Goal: Information Seeking & Learning: Find specific page/section

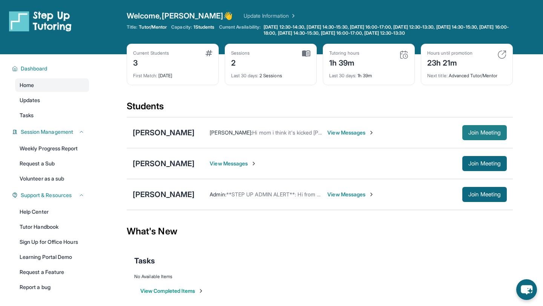
click at [469, 133] on span "Join Meeting" at bounding box center [484, 132] width 32 height 5
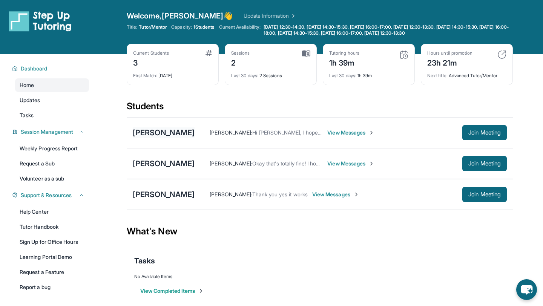
click at [181, 131] on div "[PERSON_NAME]" at bounding box center [164, 132] width 62 height 11
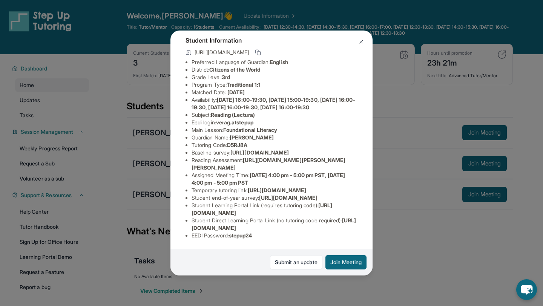
scroll to position [59, 98]
drag, startPoint x: 248, startPoint y: 171, endPoint x: 352, endPoint y: 187, distance: 105.5
click at [352, 187] on div "[PERSON_NAME] Guardian: [PERSON_NAME] Student Information [URL][DOMAIN_NAME] Pr…" at bounding box center [271, 153] width 202 height 245
copy span "[URL][DOMAIN_NAME][PERSON_NAME][PERSON_NAME]"
click at [254, 134] on li "Guardian Name : [PERSON_NAME]" at bounding box center [274, 138] width 166 height 8
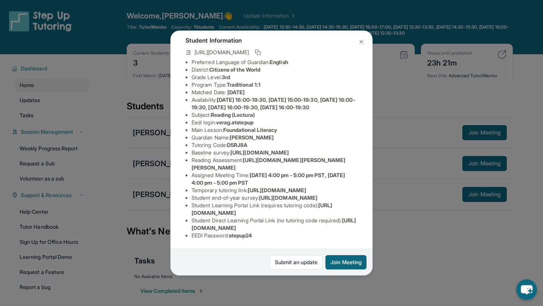
scroll to position [49, 0]
drag, startPoint x: 245, startPoint y: 183, endPoint x: 344, endPoint y: 197, distance: 100.0
click at [344, 171] on li "Reading Assessment : [URL][DOMAIN_NAME][PERSON_NAME][PERSON_NAME]" at bounding box center [274, 163] width 166 height 15
click at [335, 171] on li "Reading Assessment : [URL][DOMAIN_NAME][PERSON_NAME][PERSON_NAME]" at bounding box center [274, 163] width 166 height 15
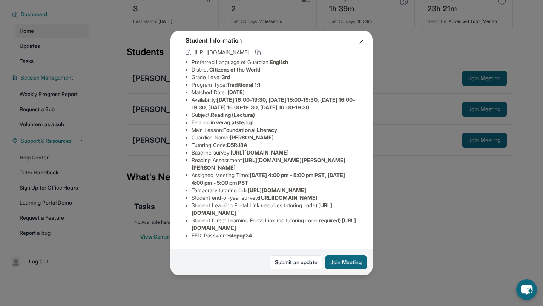
scroll to position [125, 5]
drag, startPoint x: 242, startPoint y: 105, endPoint x: 367, endPoint y: 119, distance: 125.9
click at [357, 156] on li "Reading Assessment : [URL][DOMAIN_NAME][PERSON_NAME][PERSON_NAME]" at bounding box center [274, 163] width 166 height 15
drag, startPoint x: 242, startPoint y: 108, endPoint x: 368, endPoint y: 122, distance: 127.4
click at [357, 156] on li "Reading Assessment : [URL][DOMAIN_NAME][PERSON_NAME][PERSON_NAME]" at bounding box center [274, 163] width 166 height 15
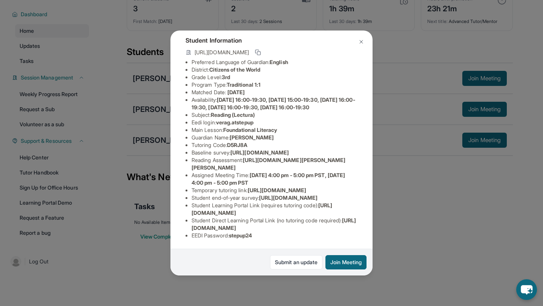
scroll to position [125, 145]
drag, startPoint x: 242, startPoint y: 107, endPoint x: 301, endPoint y: 120, distance: 60.9
click at [301, 120] on div "[PERSON_NAME] Guardian: [PERSON_NAME] Student Information [URL][DOMAIN_NAME] Pr…" at bounding box center [271, 153] width 202 height 245
copy span "[URL][DOMAIN_NAME][PERSON_NAME][PERSON_NAME]"
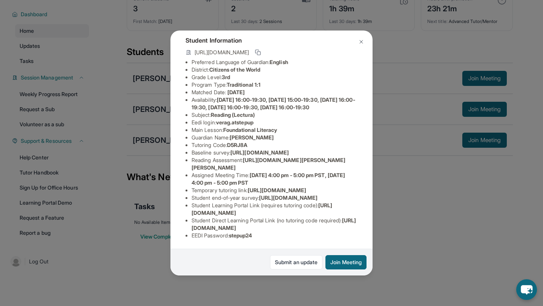
click at [360, 40] on img at bounding box center [361, 42] width 6 height 6
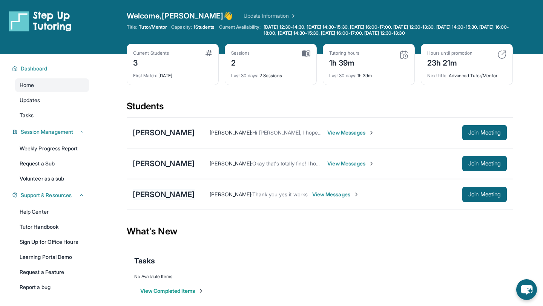
click at [179, 195] on div "[PERSON_NAME]" at bounding box center [164, 194] width 62 height 11
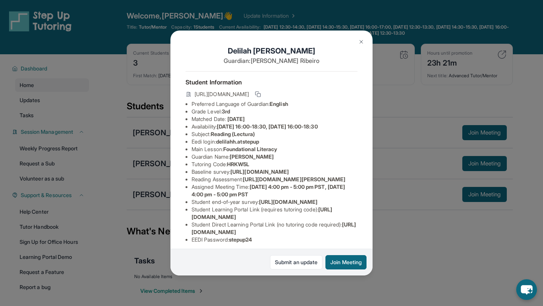
click at [358, 39] on img at bounding box center [361, 42] width 6 height 6
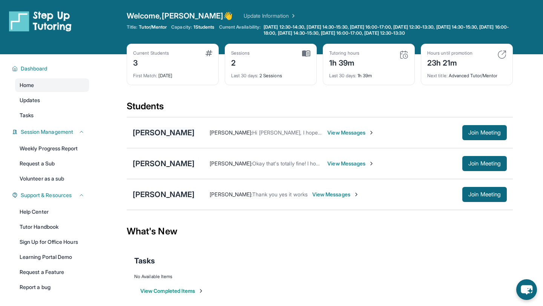
click at [186, 131] on div "[PERSON_NAME]" at bounding box center [164, 132] width 62 height 11
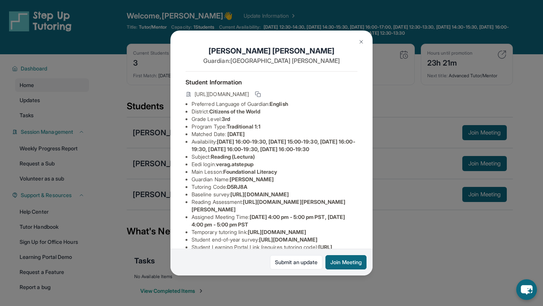
click at [141, 137] on div "[PERSON_NAME] Guardian: [PERSON_NAME] Student Information [URL][DOMAIN_NAME] Pr…" at bounding box center [271, 153] width 543 height 306
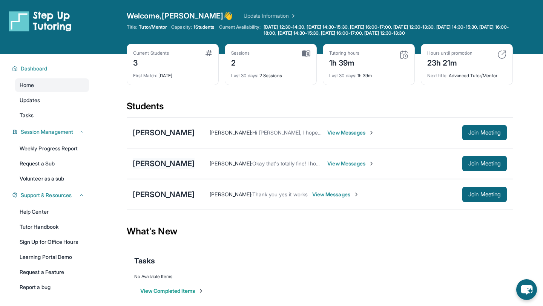
click at [142, 160] on div "[PERSON_NAME]" at bounding box center [164, 163] width 62 height 11
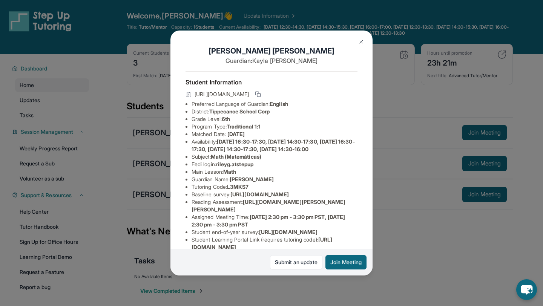
click at [139, 96] on div "Riley Gant Guardian: Kayla Davis Student Information https://student-portal.ste…" at bounding box center [271, 153] width 543 height 306
